Goal: Task Accomplishment & Management: Manage account settings

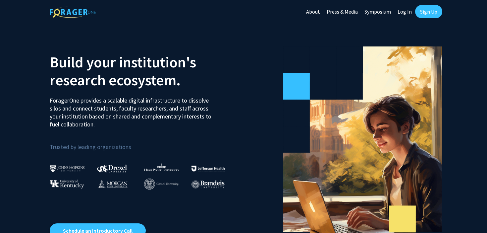
click at [406, 13] on link "Log In" at bounding box center [404, 11] width 21 height 23
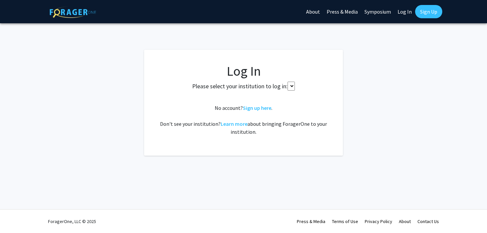
select select
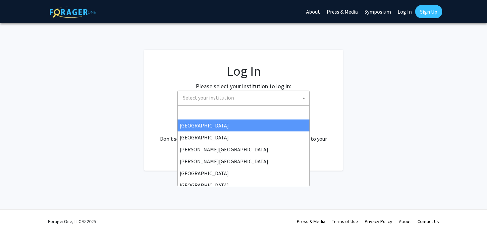
click at [288, 98] on span "Select your institution" at bounding box center [244, 98] width 129 height 14
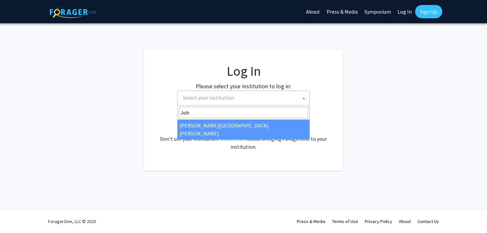
type input "[PERSON_NAME]"
select select "1"
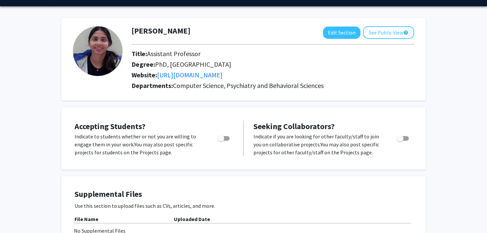
scroll to position [18, 0]
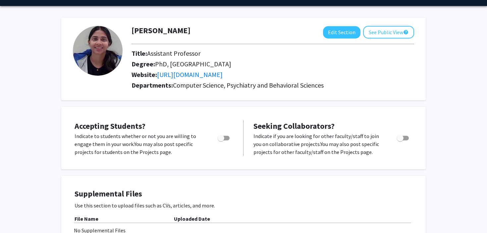
click at [225, 140] on span "Toggle" at bounding box center [224, 138] width 12 height 5
click at [221, 140] on input "Would you like to permit student requests?" at bounding box center [221, 140] width 0 height 0
checkbox input "true"
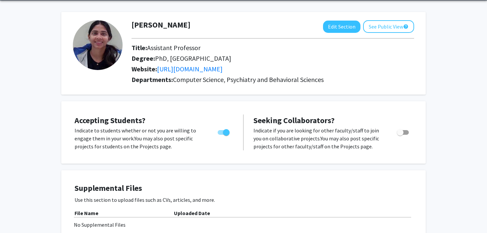
scroll to position [26, 0]
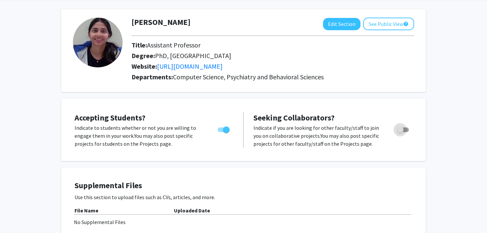
click at [402, 126] on label "Toggle" at bounding box center [401, 130] width 15 height 8
click at [400, 132] on input "Toggle" at bounding box center [400, 132] width 0 height 0
checkbox input "true"
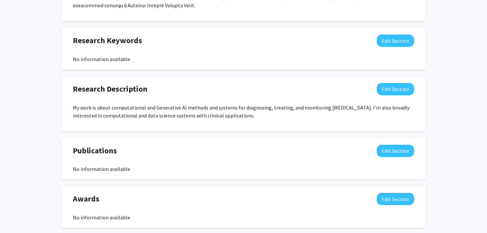
scroll to position [390, 0]
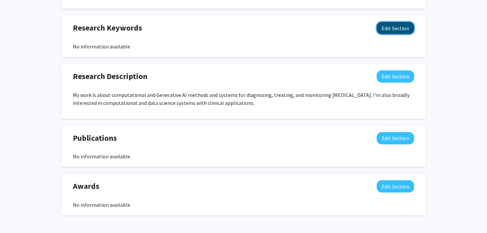
click at [398, 28] on button "Edit Section" at bounding box center [395, 28] width 37 height 12
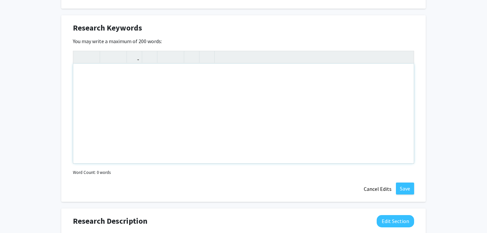
click at [233, 92] on div "Note to users with screen readers: Please deactivate our accessibility plugin f…" at bounding box center [243, 113] width 341 height 99
click at [148, 78] on p "GenAI Systems" at bounding box center [243, 74] width 327 height 8
click at [122, 70] on p "GenAI Systems" at bounding box center [243, 74] width 327 height 8
click at [86, 75] on p "GenAI Systems" at bounding box center [243, 74] width 327 height 8
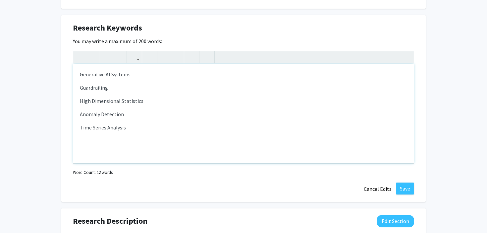
click at [136, 72] on p "Generative AI Systems" at bounding box center [243, 74] width 327 height 8
click at [81, 75] on p "Generative AI Systems" at bounding box center [243, 74] width 327 height 8
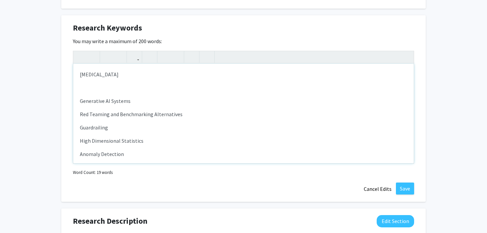
type textarea "<p>[MEDICAL_DATA]</p><p>Generative AI Systems&nbsp;</p><p>Red Teaming and Bench…"
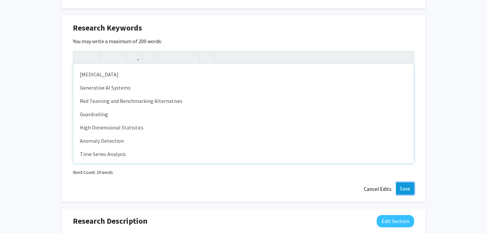
click at [403, 191] on button "Save" at bounding box center [405, 188] width 18 height 12
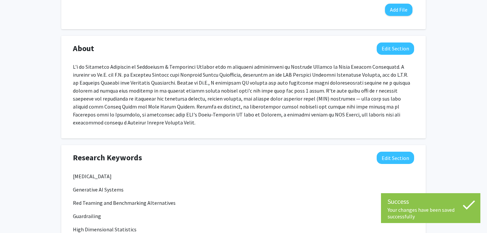
scroll to position [0, 0]
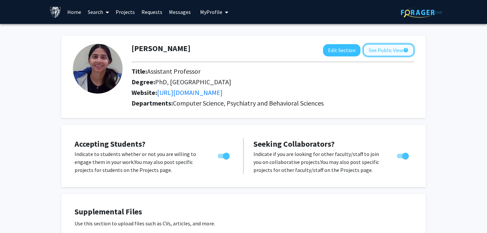
click at [398, 49] on button "See Public View help" at bounding box center [388, 50] width 51 height 13
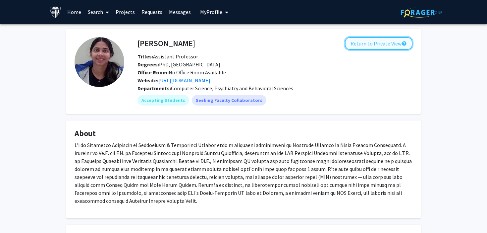
click at [389, 47] on button "Return to Private View help" at bounding box center [379, 43] width 68 height 13
